Goal: Transaction & Acquisition: Subscribe to service/newsletter

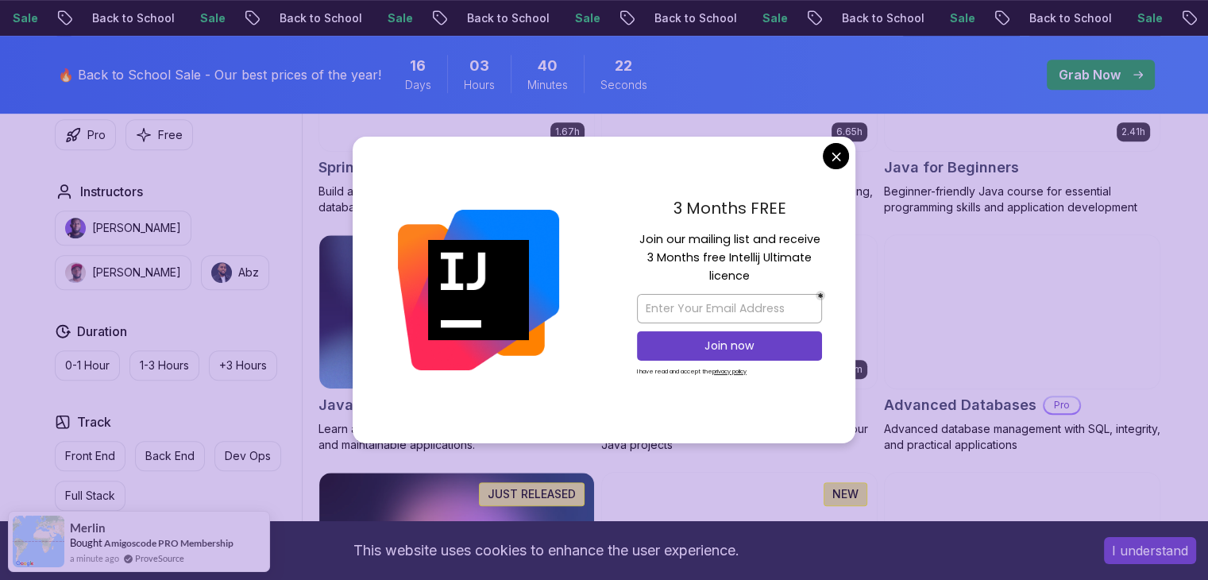
scroll to position [872, 0]
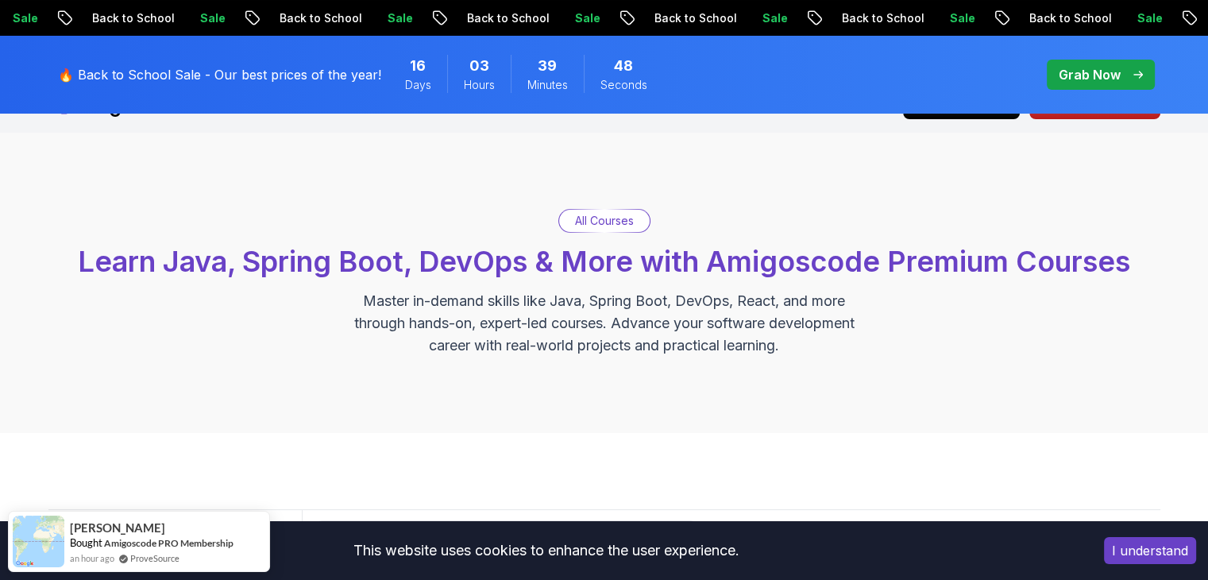
scroll to position [0, 0]
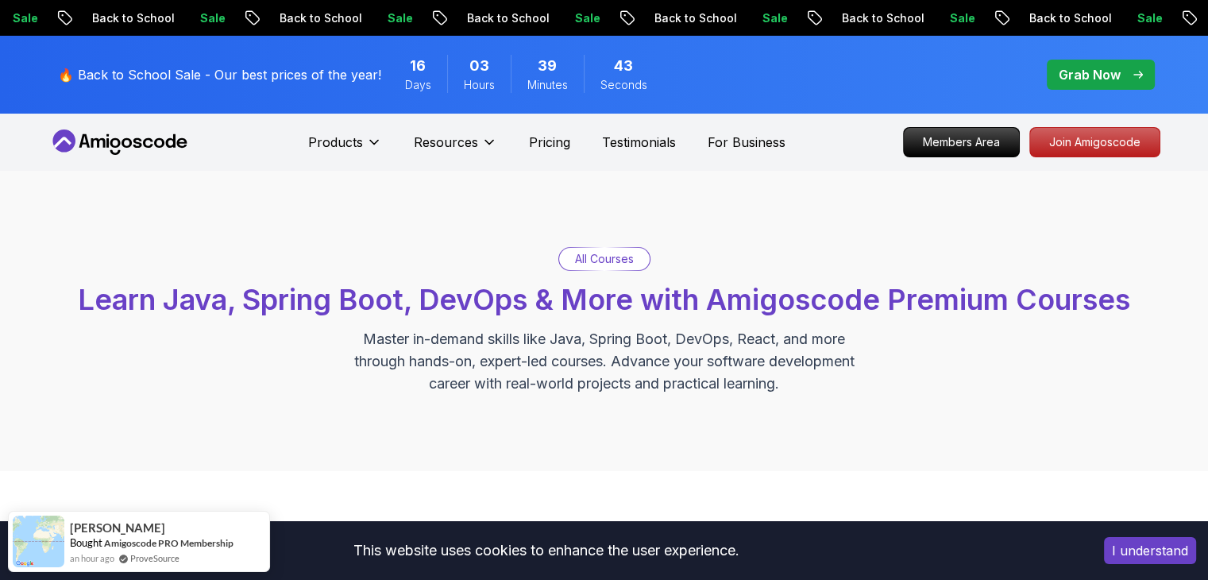
click at [1049, 63] on span "pre-order" at bounding box center [1101, 75] width 108 height 30
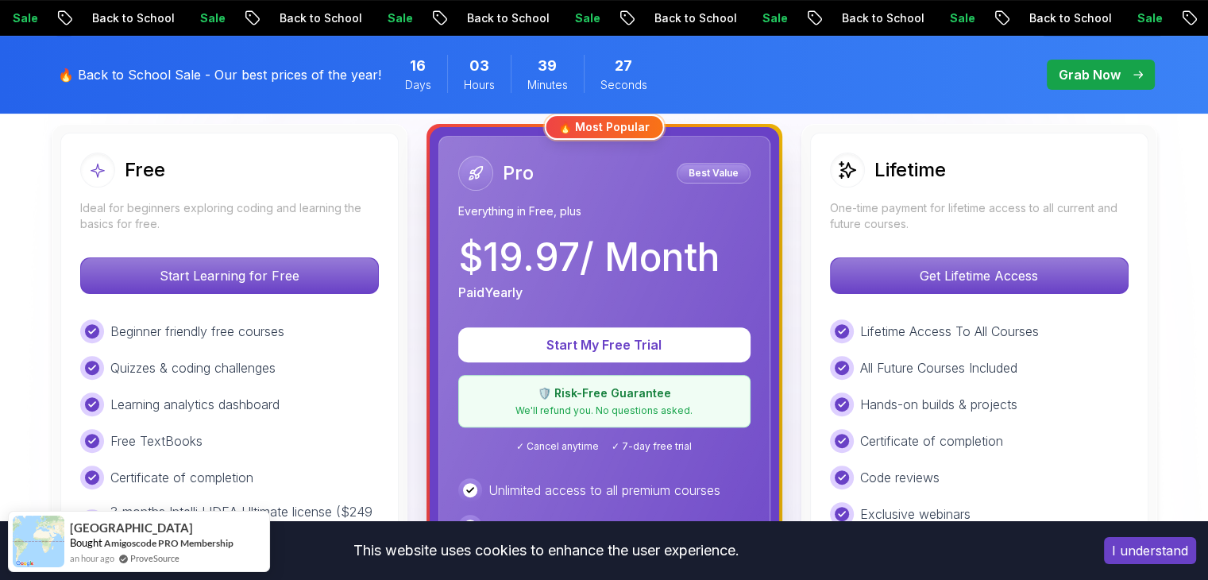
scroll to position [456, 0]
click at [991, 195] on div "Lifetime One-time payment for lifetime access to all current and future courses." at bounding box center [979, 192] width 299 height 79
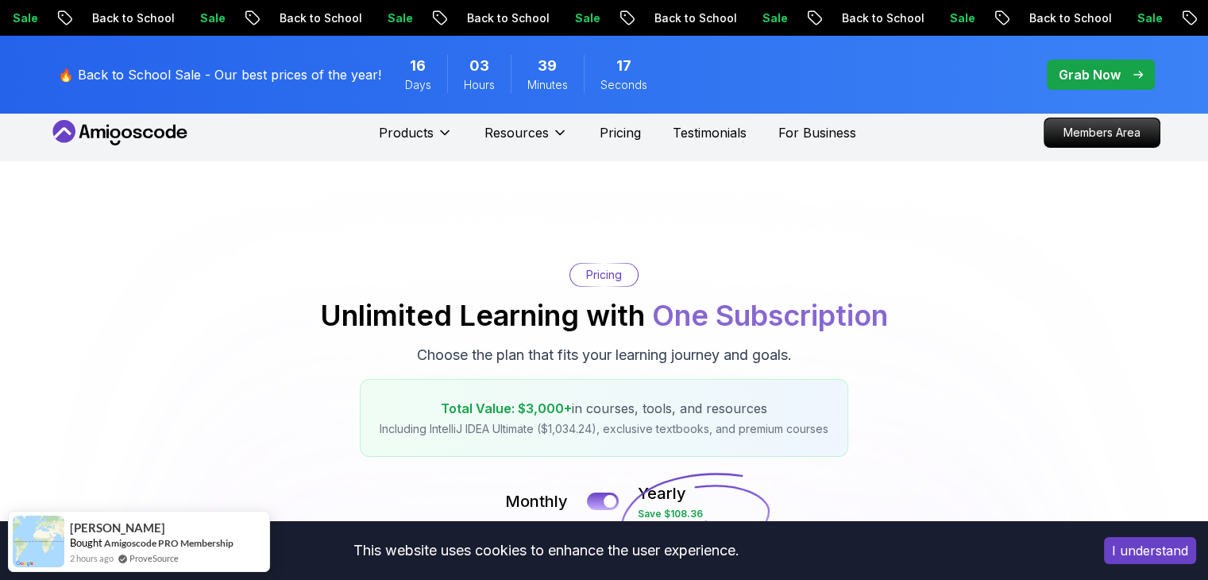
scroll to position [2, 0]
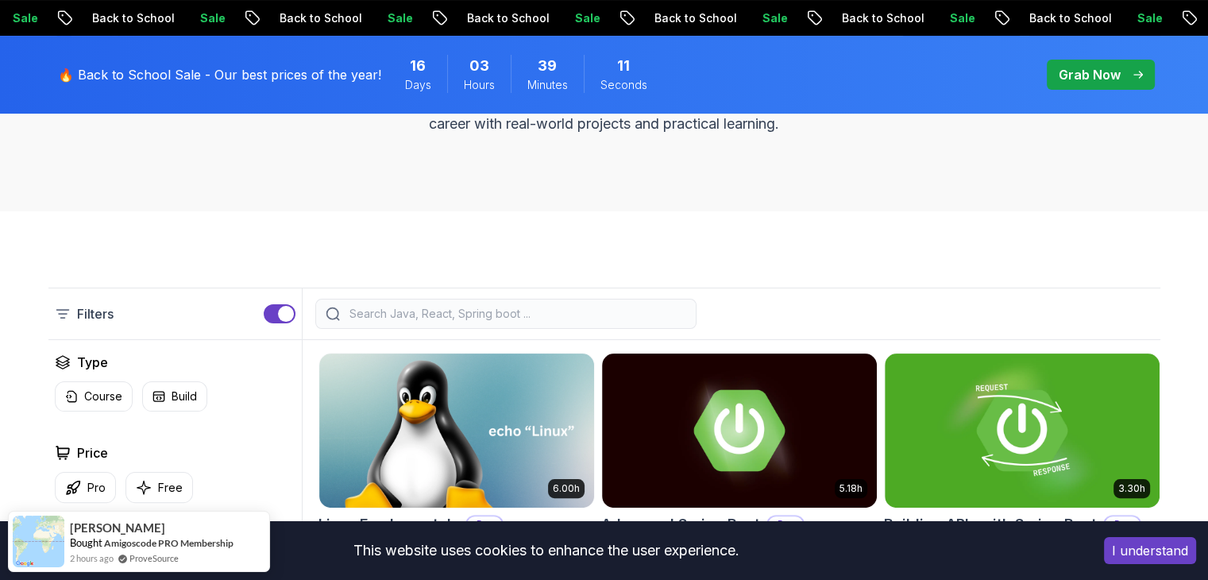
scroll to position [292, 0]
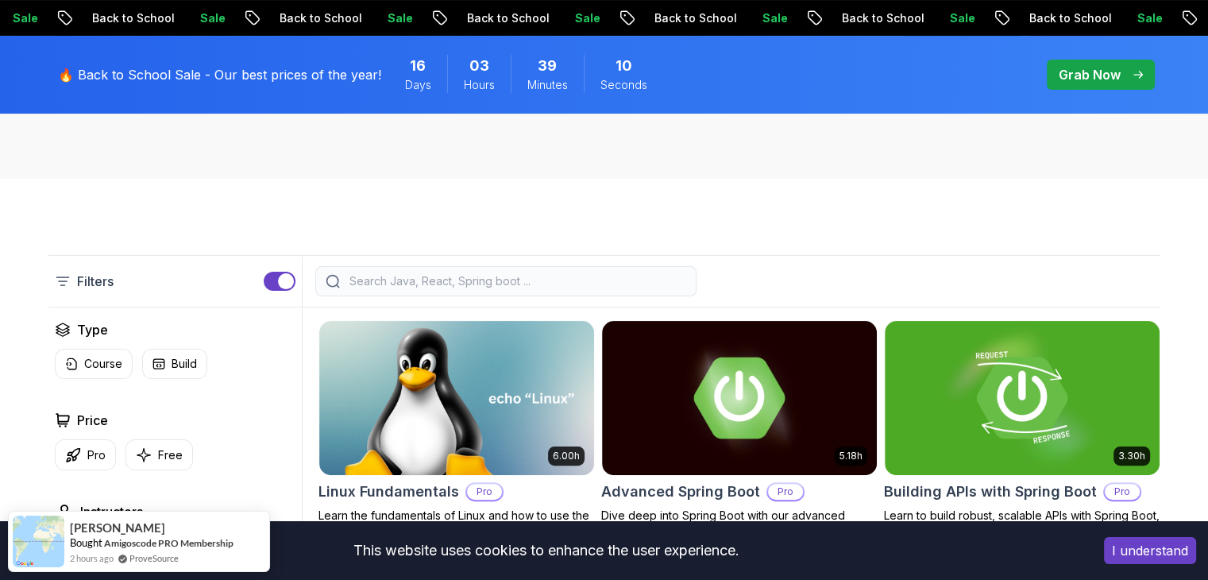
click at [443, 280] on input "search" at bounding box center [516, 281] width 340 height 16
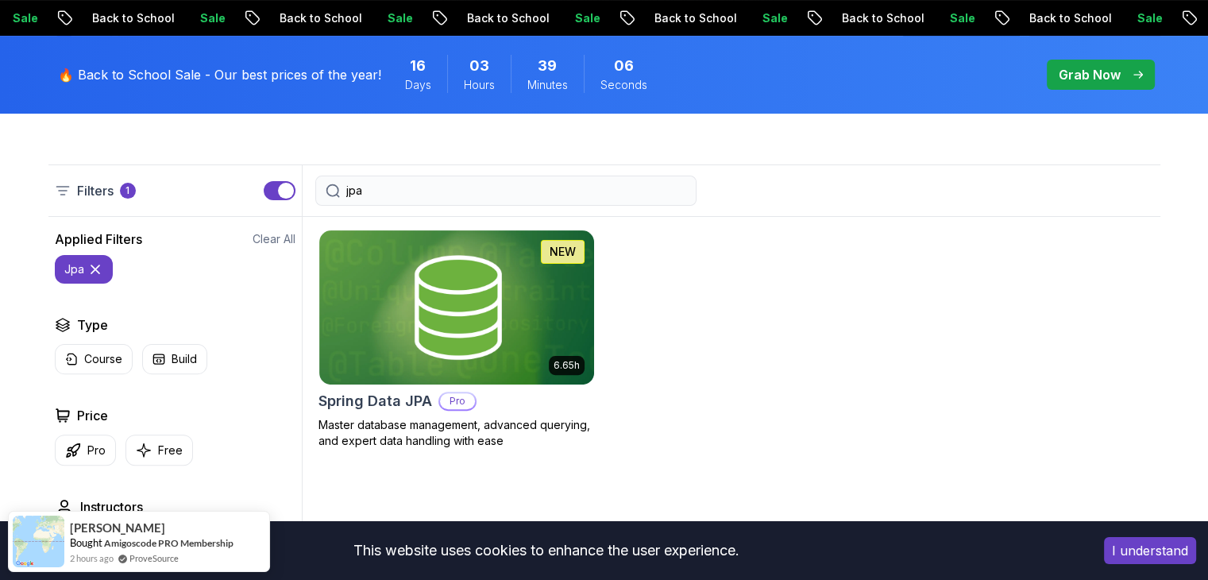
scroll to position [381, 0]
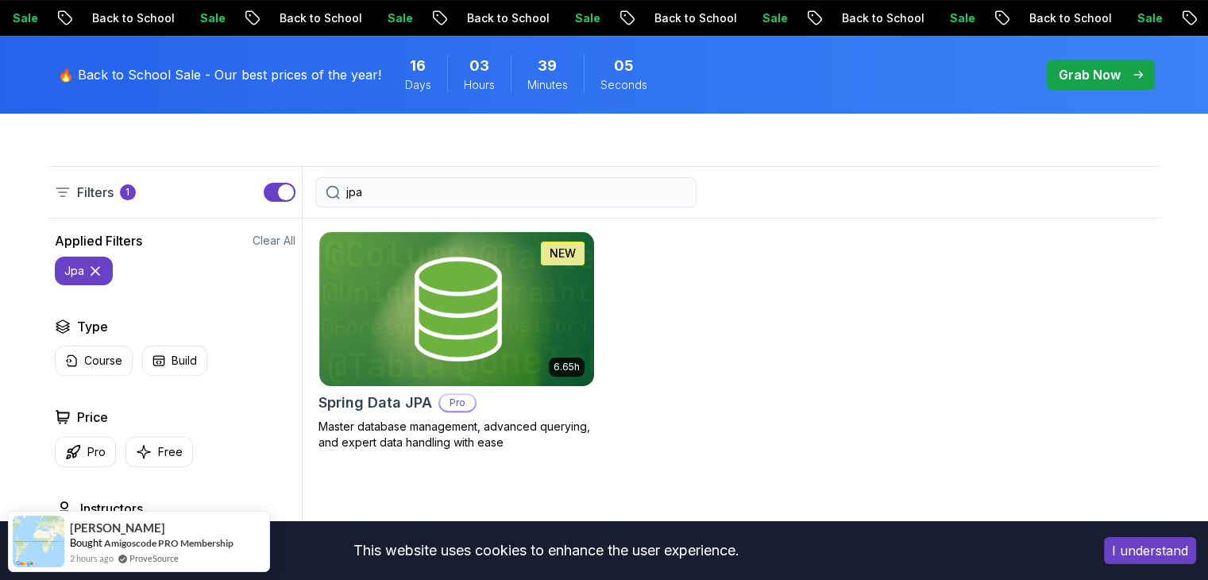
type input "jpa"
click at [443, 280] on img at bounding box center [456, 309] width 275 height 154
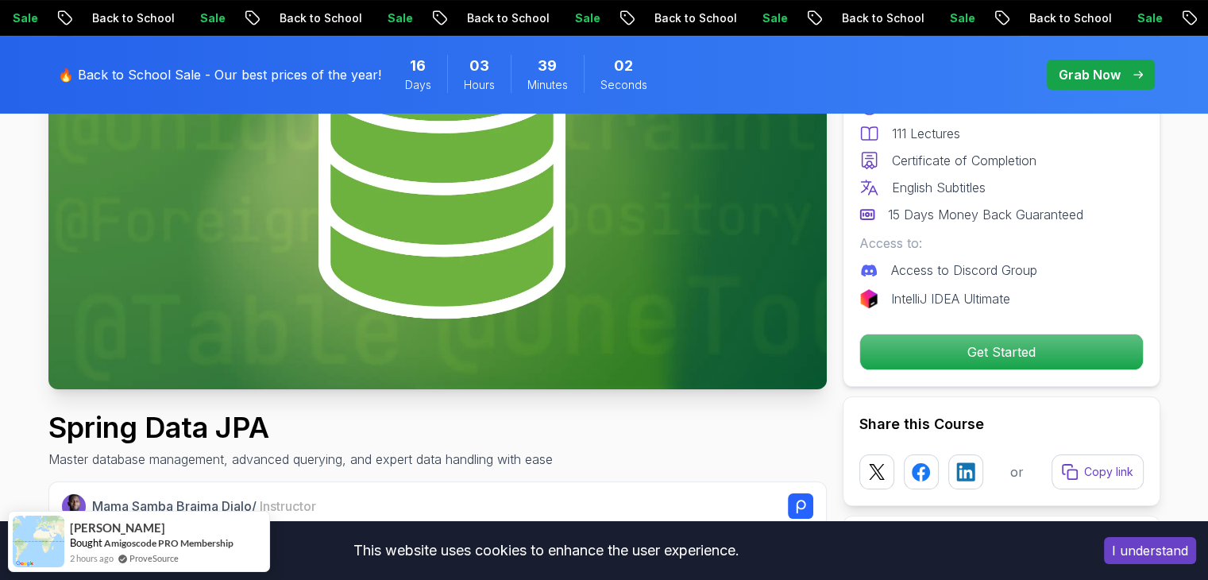
scroll to position [259, 0]
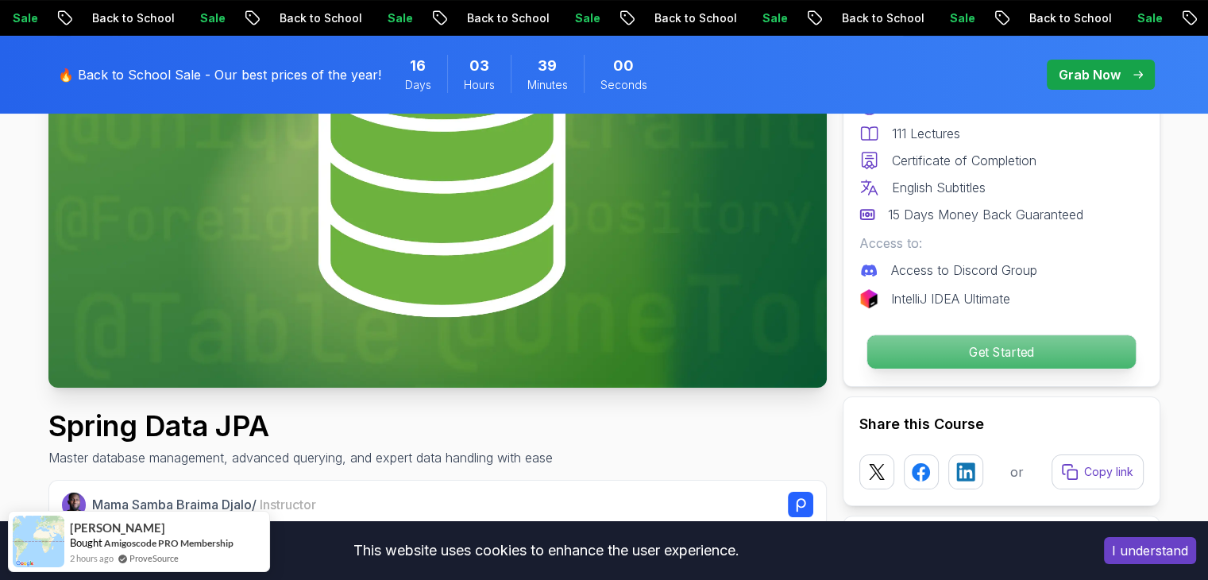
click at [956, 349] on p "Get Started" at bounding box center [1001, 351] width 268 height 33
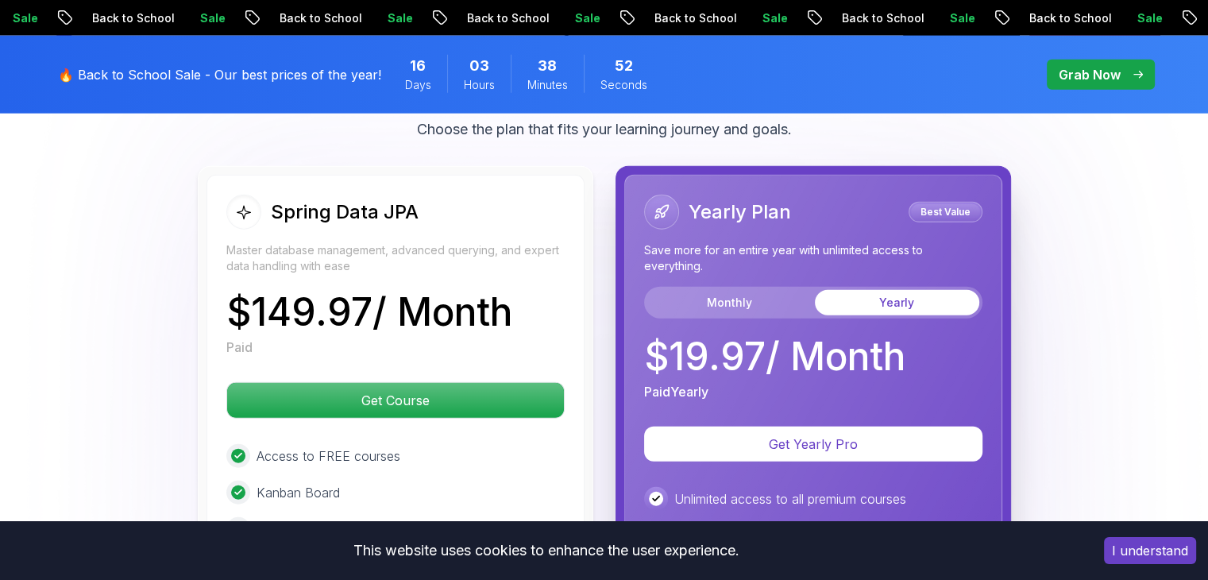
scroll to position [3986, 0]
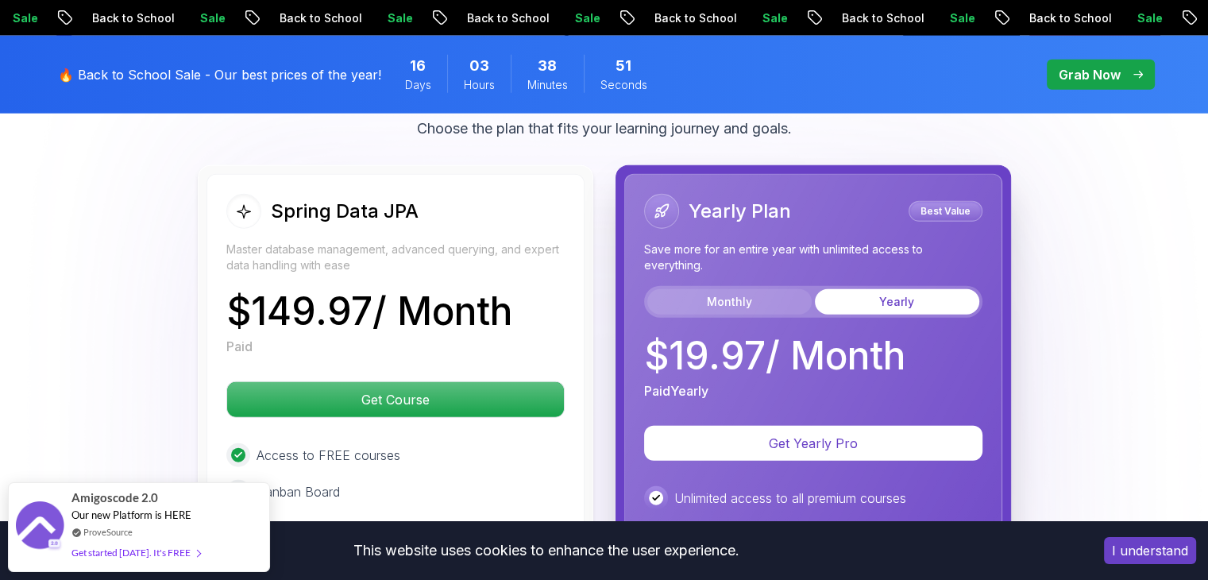
click at [735, 289] on button "Monthly" at bounding box center [729, 301] width 164 height 25
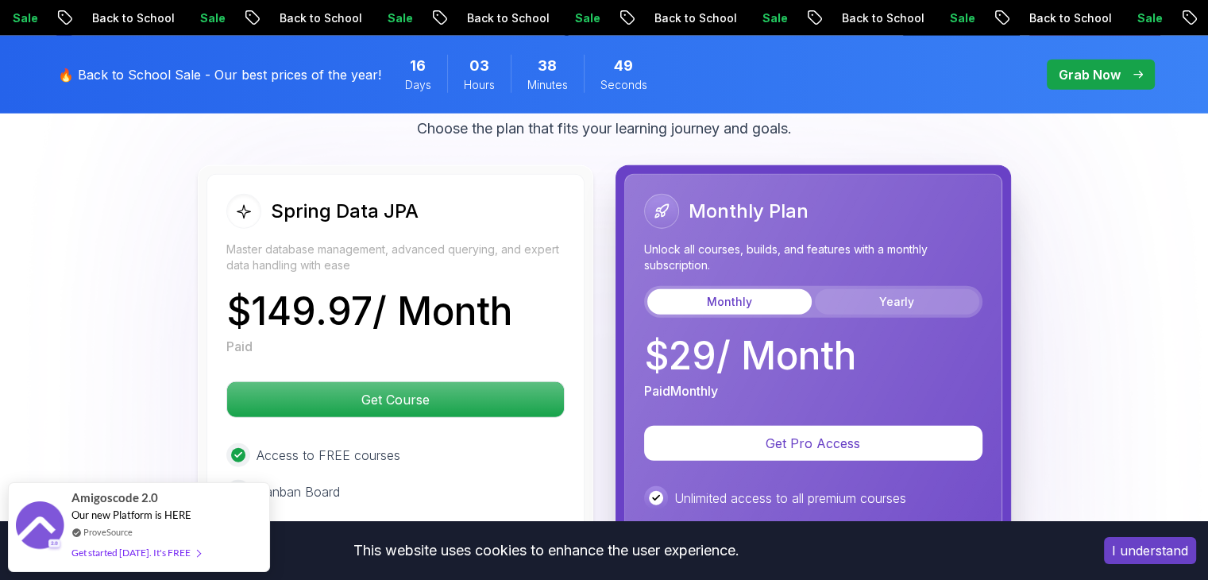
click at [894, 289] on button "Yearly" at bounding box center [897, 301] width 164 height 25
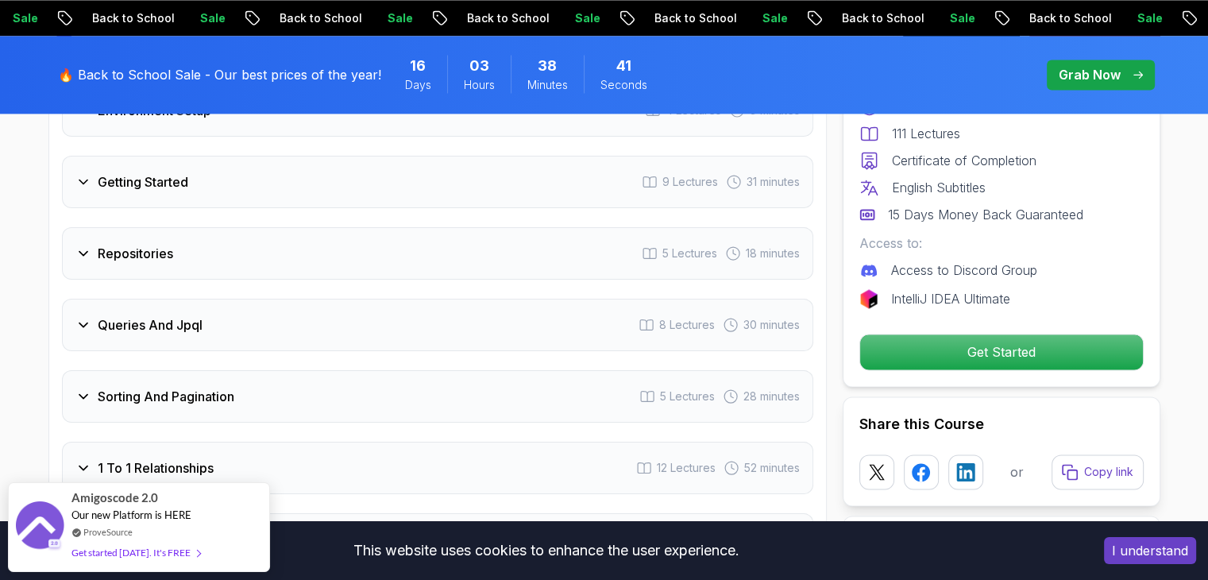
scroll to position [2204, 0]
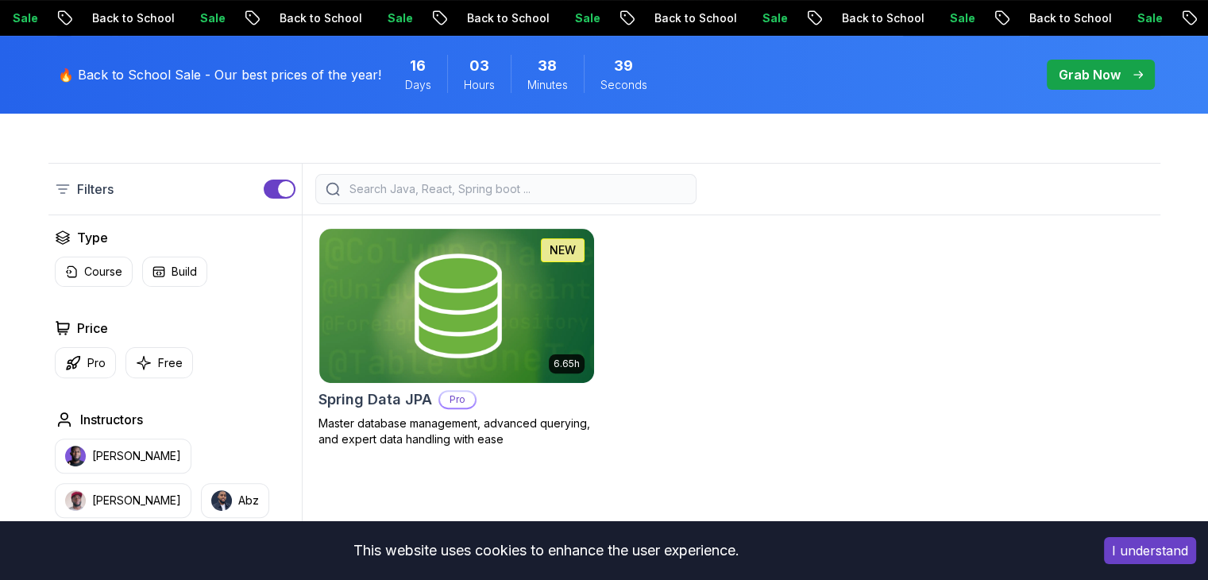
scroll to position [381, 0]
